Goal: Check status: Verify the current state of an ongoing process or item

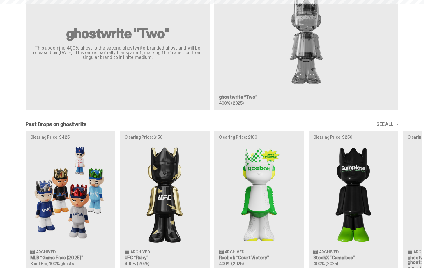
scroll to position [513, 0]
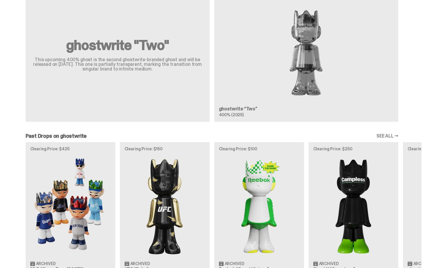
click at [340, 102] on div "ghostwrite "Two" This upcoming 400% ghost is the second ghostwrite-branded ghos…" at bounding box center [211, 56] width 419 height 139
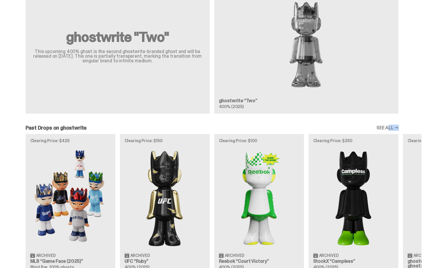
scroll to position [553, 0]
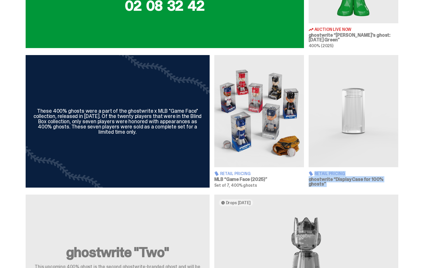
drag, startPoint x: 428, startPoint y: 165, endPoint x: 428, endPoint y: 106, distance: 59.1
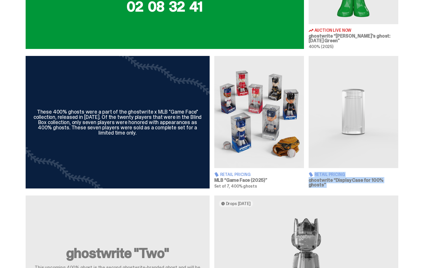
click at [416, 100] on div "These 400% ghosts were a part of the ghostwrite x MLB "Game Face" collection, r…" at bounding box center [212, 122] width 424 height 132
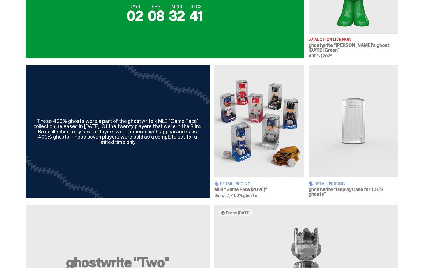
scroll to position [293, 0]
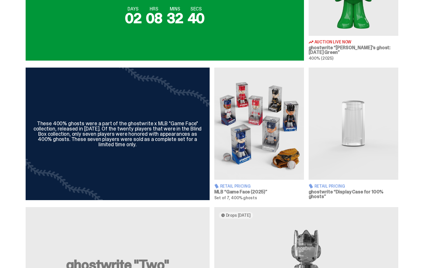
click at [242, 122] on img at bounding box center [259, 124] width 90 height 112
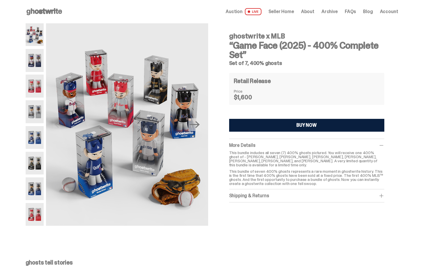
click at [245, 169] on p "This bundle of seven 400% ghosts represents a rare moment in ghostwrite history…" at bounding box center [306, 177] width 155 height 16
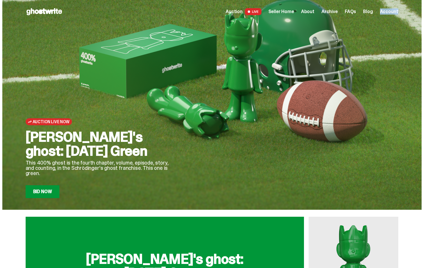
drag, startPoint x: 428, startPoint y: 6, endPoint x: 428, endPoint y: -10, distance: 16.0
click at [424, 0] on html "Open main menu Home Auction LIVE Seller Home About Archive FAQs Blog" at bounding box center [212, 134] width 424 height 268
click at [278, 13] on span "Seller Home" at bounding box center [282, 11] width 26 height 5
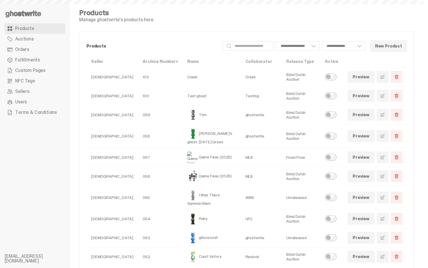
click at [55, 48] on link "Orders" at bounding box center [35, 49] width 61 height 10
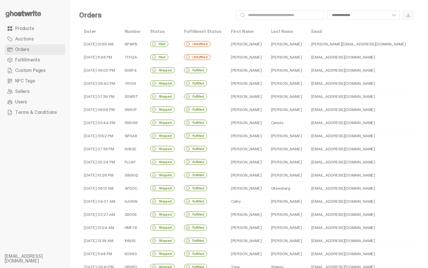
drag, startPoint x: 254, startPoint y: 47, endPoint x: 290, endPoint y: 20, distance: 45.2
click at [291, 21] on div "**********" at bounding box center [247, 196] width 354 height 393
click at [280, 15] on input "Search" at bounding box center [279, 14] width 87 height 9
type input "****"
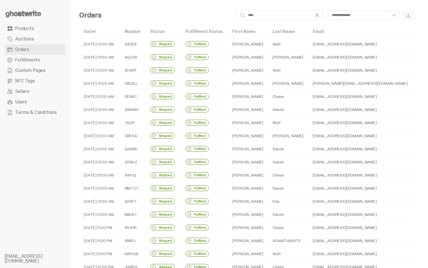
click at [234, 56] on td "[PERSON_NAME]" at bounding box center [248, 57] width 40 height 13
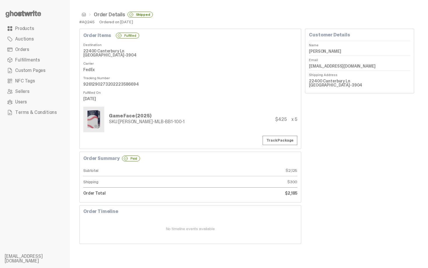
click at [234, 56] on dd "22400 Canterbury Ln [GEOGRAPHIC_DATA]-3904" at bounding box center [190, 53] width 214 height 13
click at [332, 50] on dd "[PERSON_NAME]" at bounding box center [359, 51] width 101 height 9
copy dl "[PERSON_NAME]"
